Goal: Information Seeking & Learning: Learn about a topic

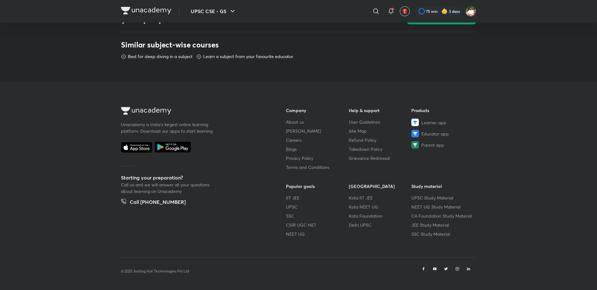
scroll to position [309, 0]
click at [156, 7] on img at bounding box center [146, 10] width 50 height 7
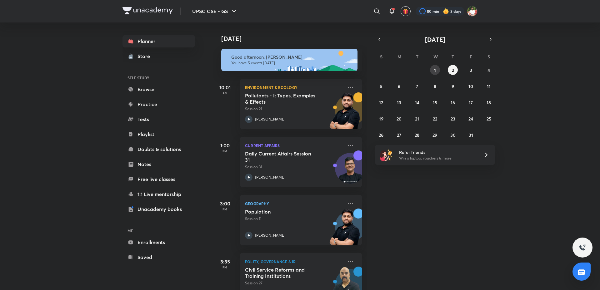
click at [431, 67] on button "1" at bounding box center [435, 70] width 10 height 10
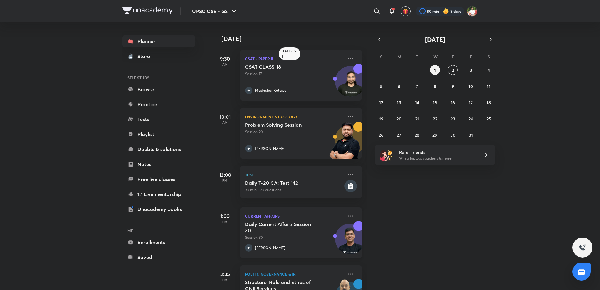
click at [292, 228] on h5 "Daily Current Affairs Session 30" at bounding box center [284, 227] width 78 height 12
click at [347, 116] on icon at bounding box center [350, 116] width 7 height 7
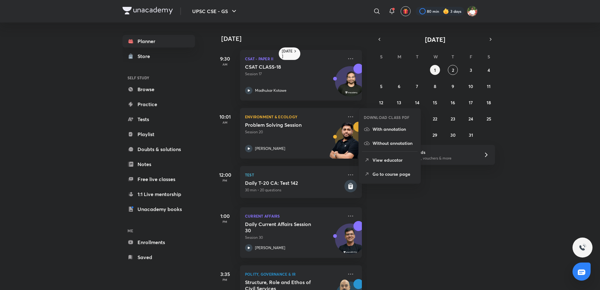
click at [389, 174] on p "Go to course page" at bounding box center [393, 174] width 43 height 7
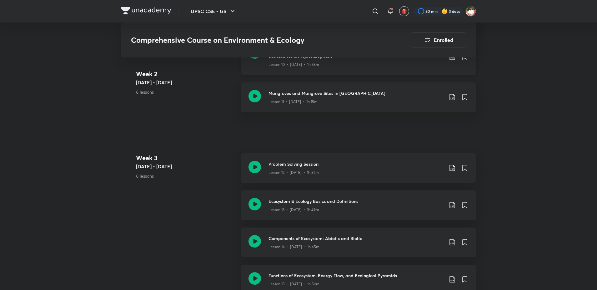
scroll to position [869, 0]
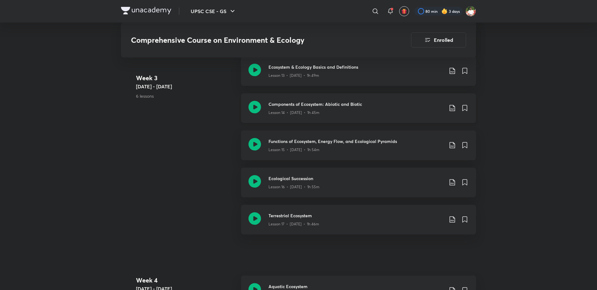
click at [253, 101] on icon at bounding box center [254, 107] width 12 height 12
